Goal: Task Accomplishment & Management: Manage account settings

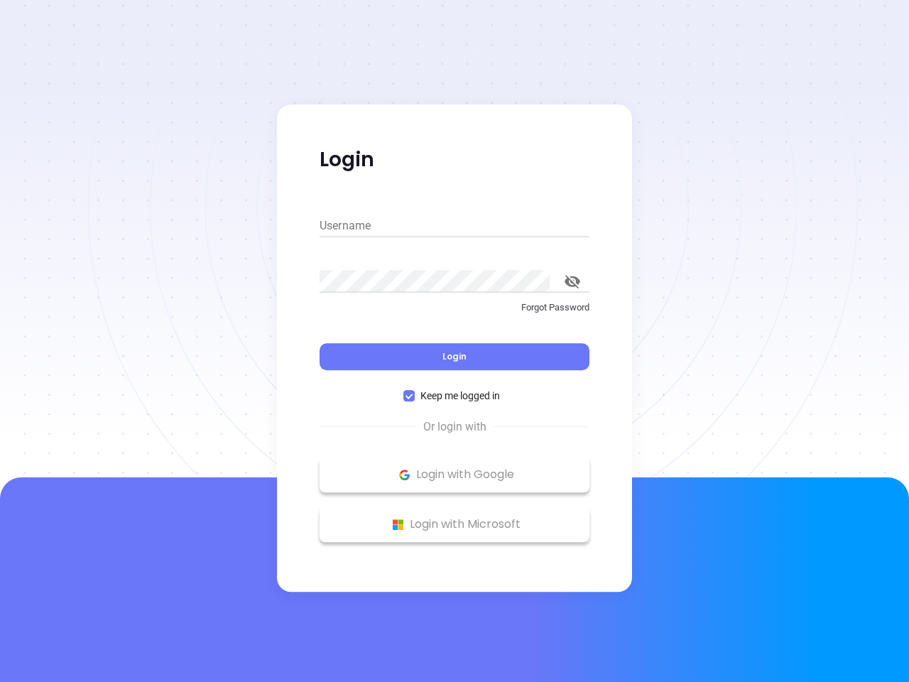
click at [454, 341] on div "Login" at bounding box center [455, 348] width 270 height 44
click at [454, 226] on input "Username" at bounding box center [455, 225] width 270 height 23
click at [572, 281] on icon "toggle password visibility" at bounding box center [572, 281] width 16 height 13
click at [454, 356] on span "Login" at bounding box center [454, 356] width 24 height 12
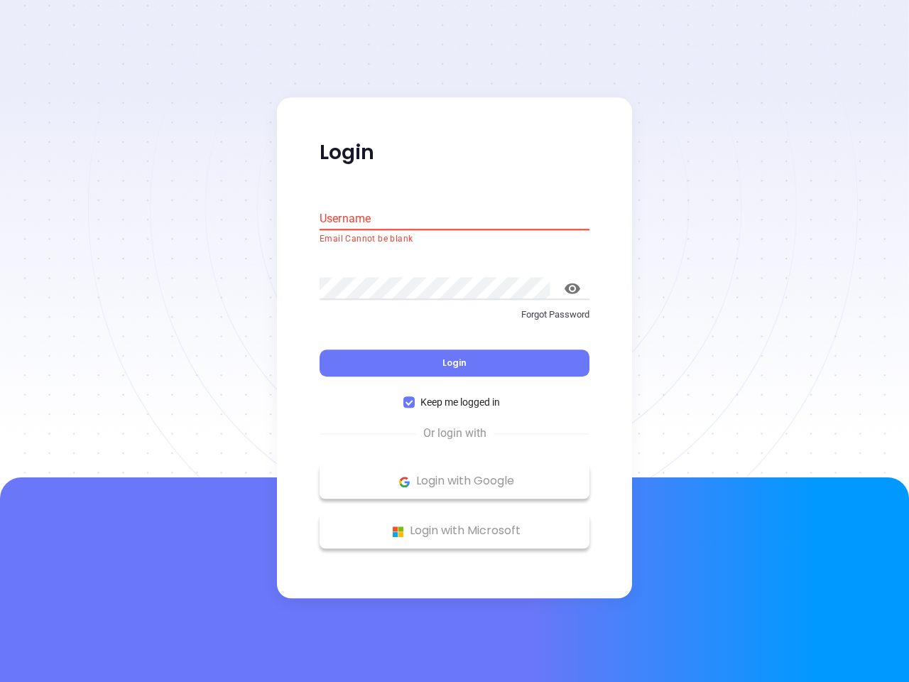
click at [454, 395] on span "Keep me logged in" at bounding box center [460, 403] width 91 height 16
click at [415, 397] on input "Keep me logged in" at bounding box center [408, 402] width 11 height 11
checkbox input "false"
click at [454, 474] on p "Login with Google" at bounding box center [455, 481] width 256 height 21
click at [454, 524] on p "Login with Microsoft" at bounding box center [455, 530] width 256 height 21
